Goal: Information Seeking & Learning: Learn about a topic

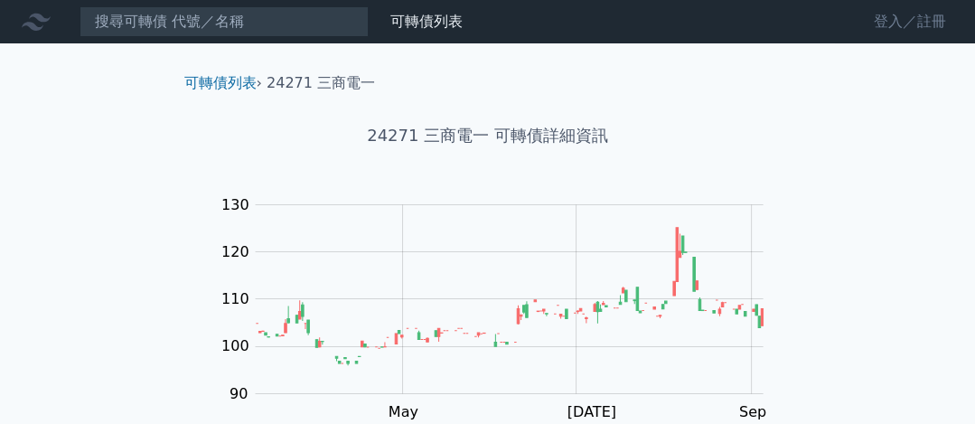
click at [916, 31] on link "登入／註冊" at bounding box center [909, 21] width 101 height 29
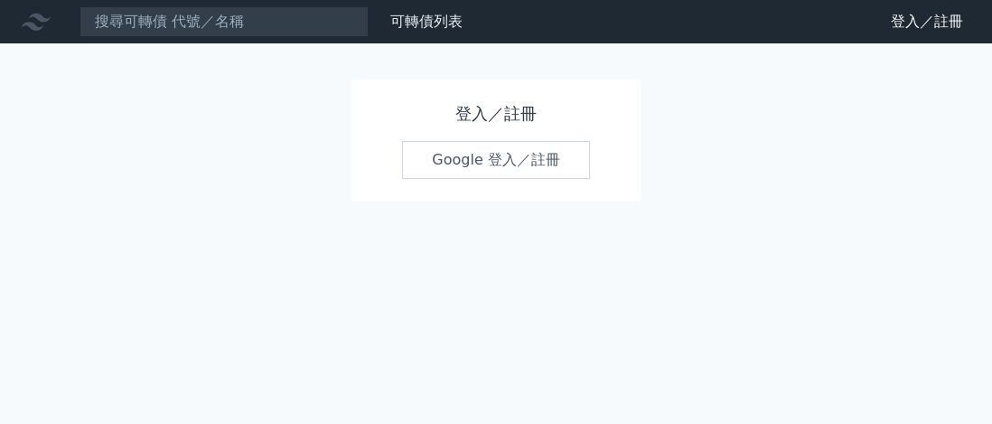
click at [500, 157] on link "Google 登入／註冊" at bounding box center [496, 160] width 188 height 38
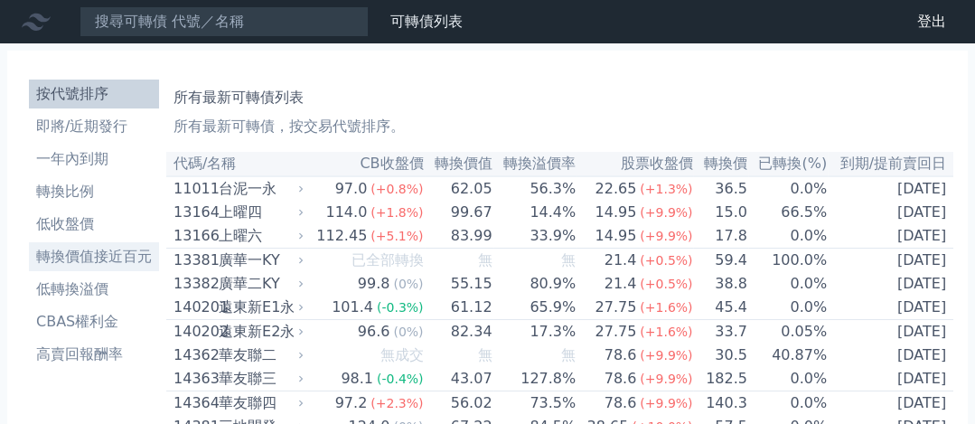
click at [84, 250] on li "轉換價值接近百元" at bounding box center [94, 257] width 130 height 22
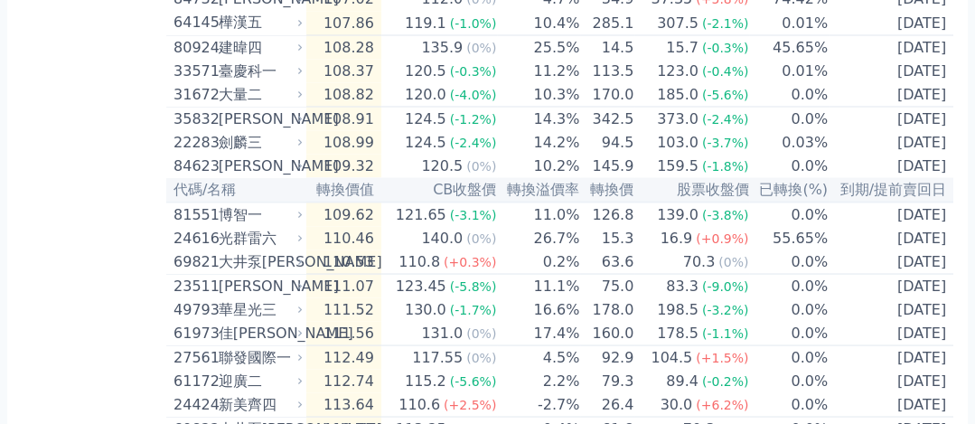
scroll to position [3385, 0]
drag, startPoint x: 230, startPoint y: 75, endPoint x: 127, endPoint y: 79, distance: 102.2
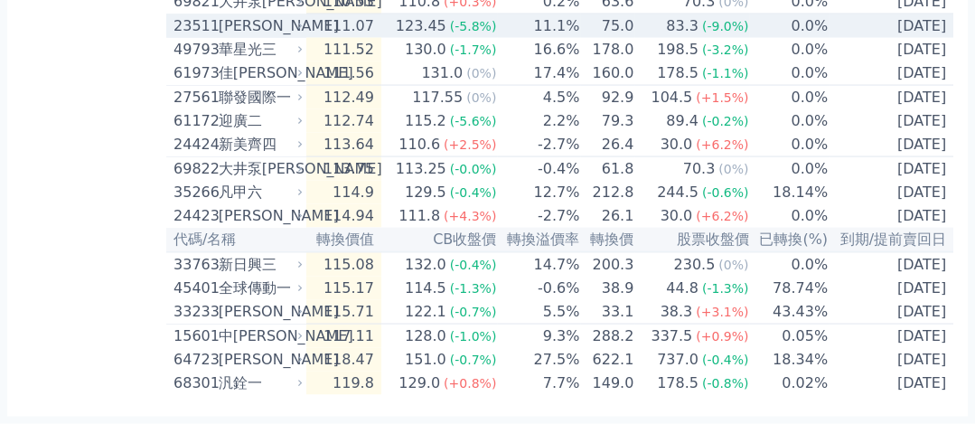
scroll to position [3920, 0]
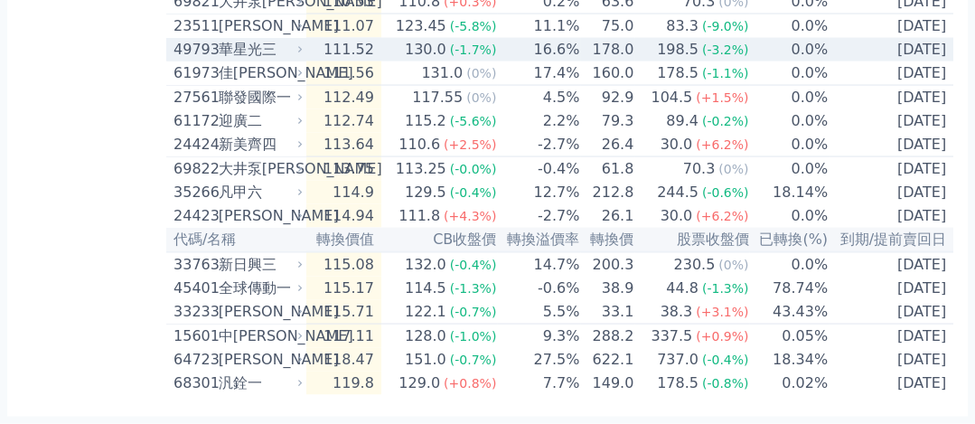
click at [244, 39] on div "華星光三" at bounding box center [259, 50] width 80 height 22
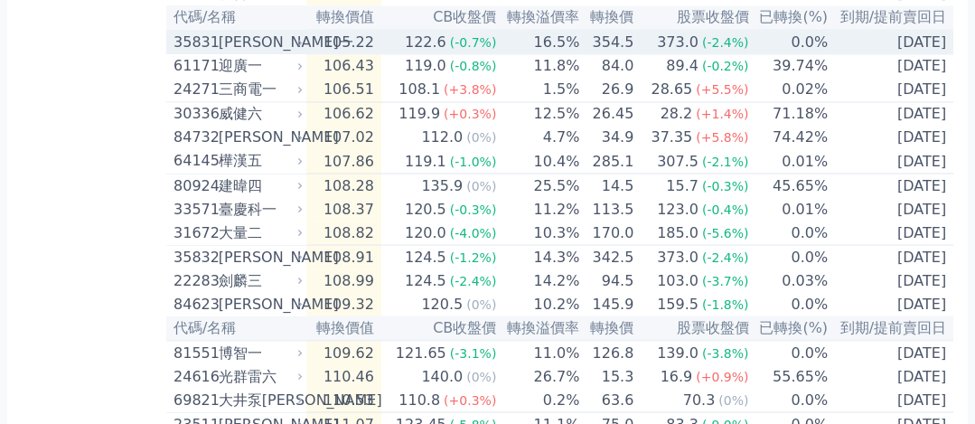
scroll to position [3245, 0]
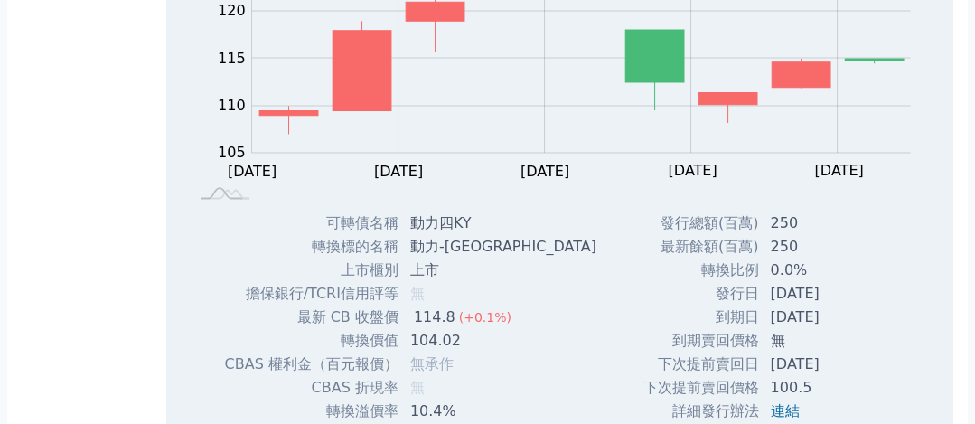
scroll to position [3244, 0]
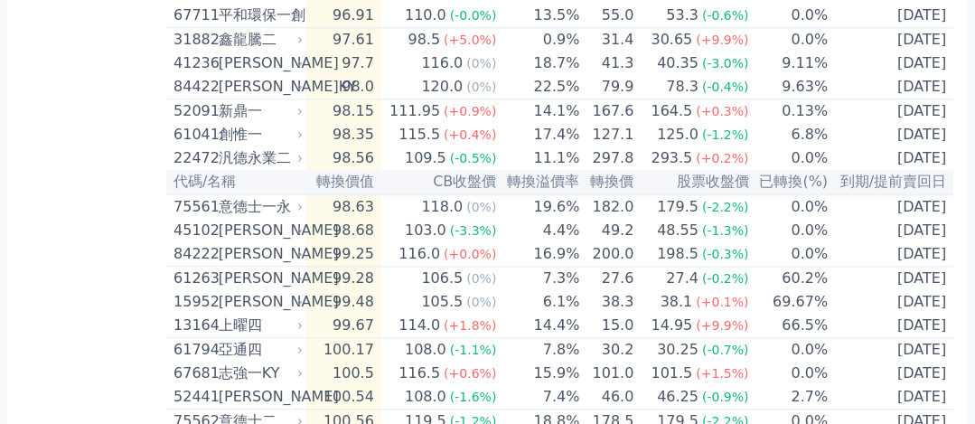
scroll to position [2460, 0]
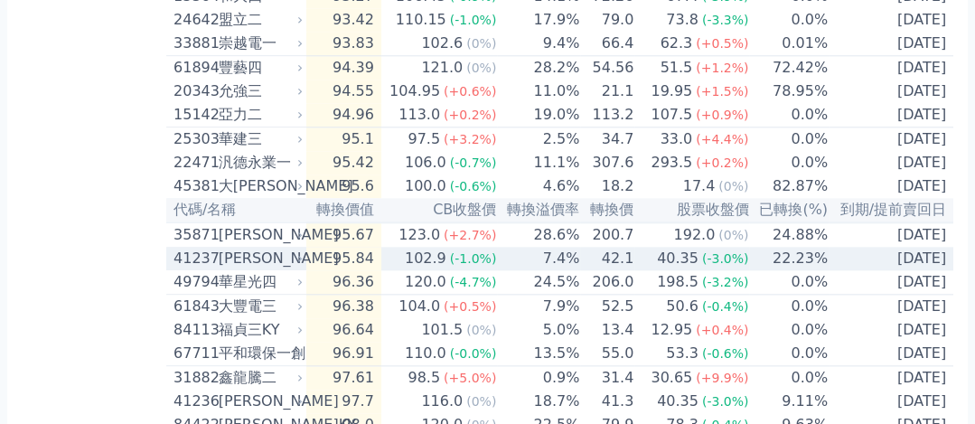
scroll to position [2122, 0]
